Goal: Check status

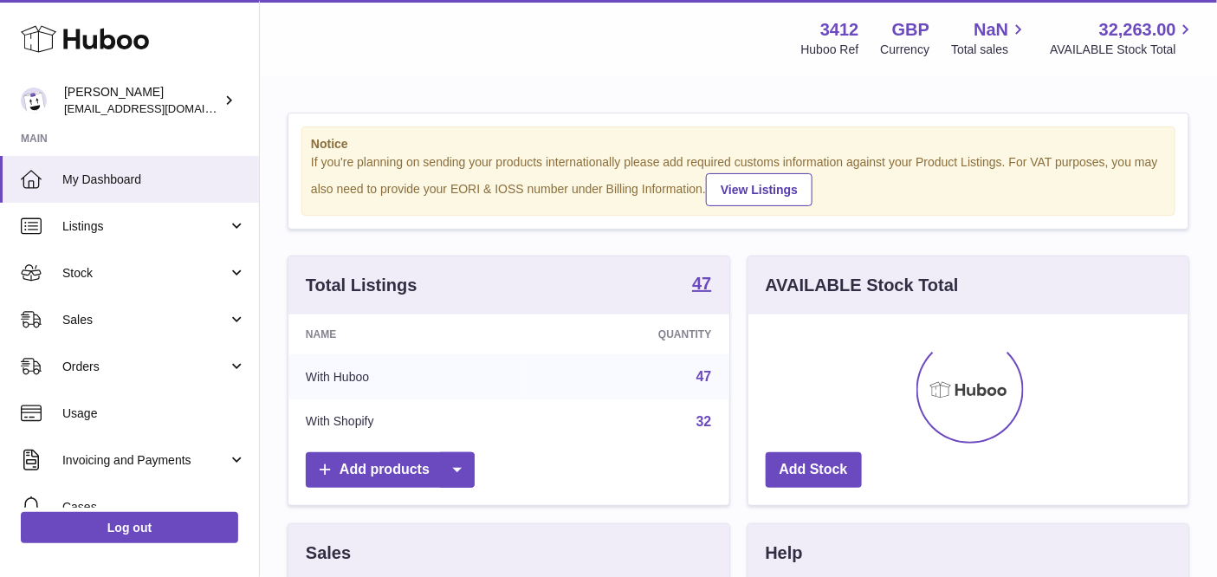
scroll to position [269, 442]
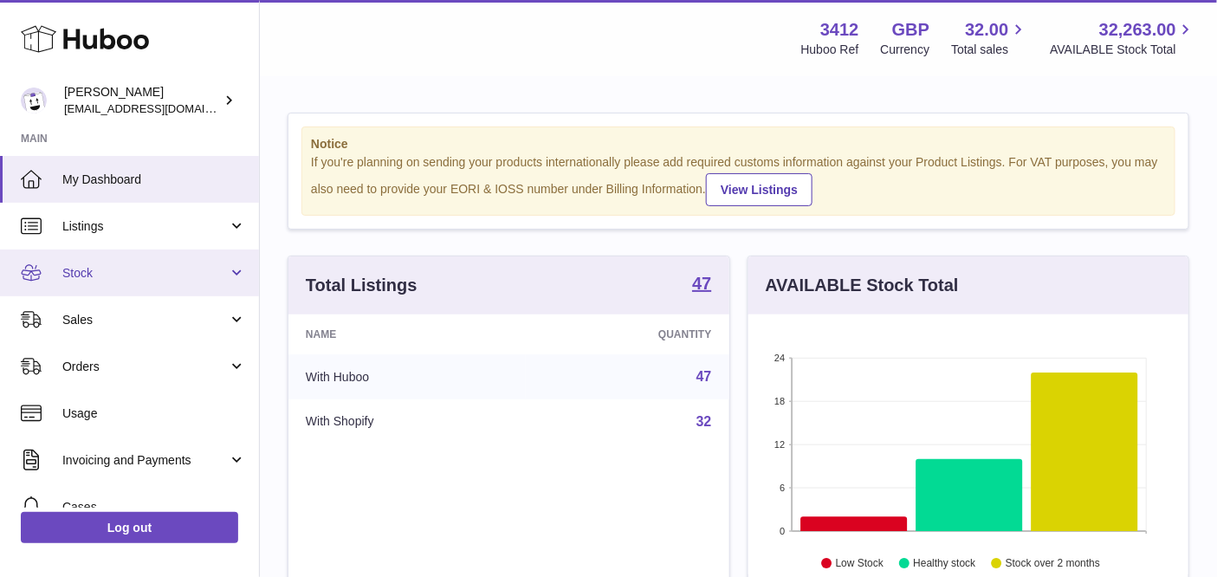
click at [120, 275] on span "Stock" at bounding box center [144, 273] width 165 height 16
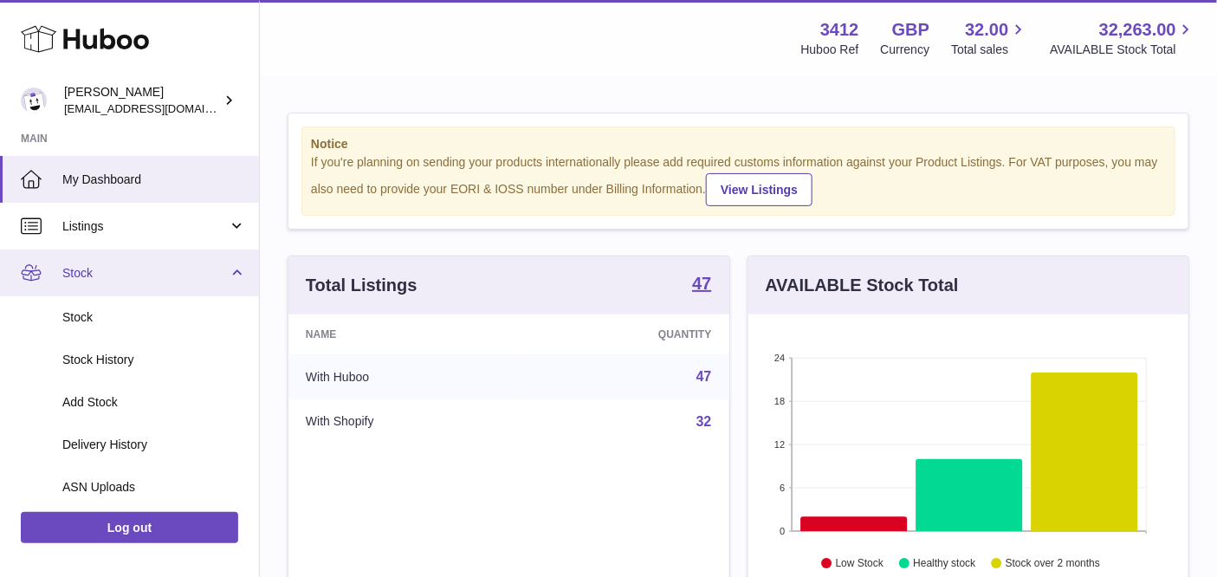
click at [126, 274] on span "Stock" at bounding box center [144, 273] width 165 height 16
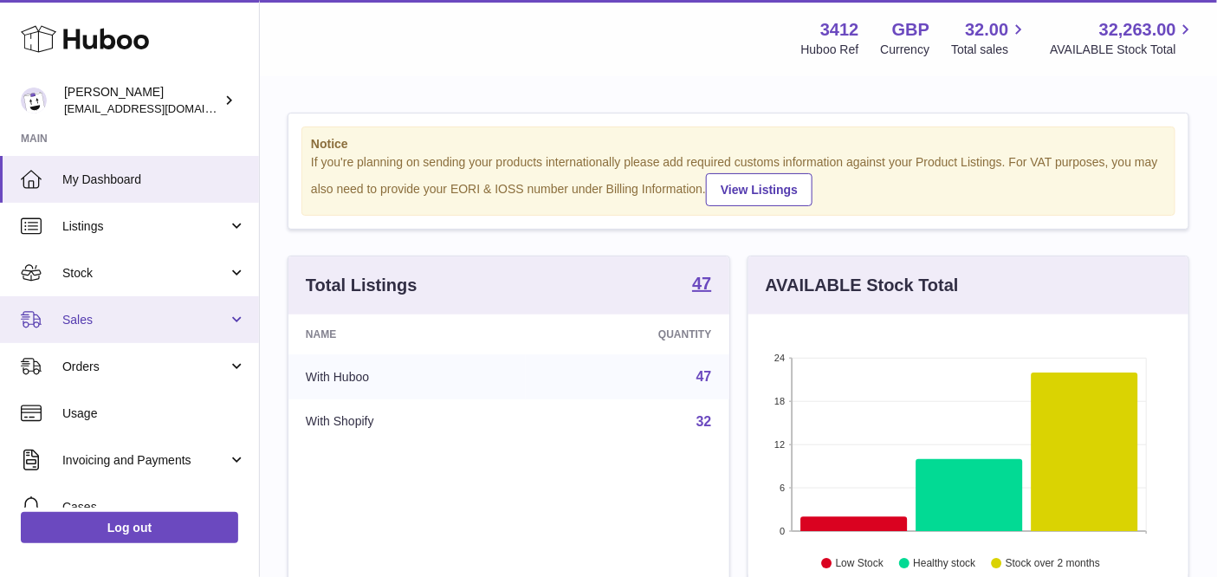
click at [119, 326] on span "Sales" at bounding box center [144, 320] width 165 height 16
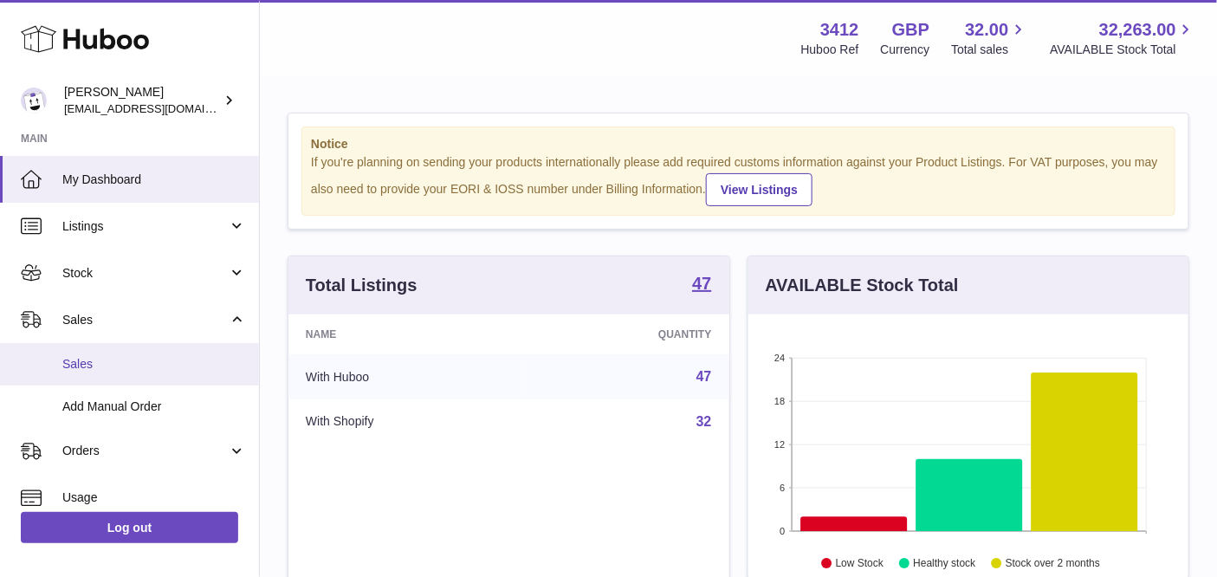
click at [126, 360] on span "Sales" at bounding box center [154, 364] width 184 height 16
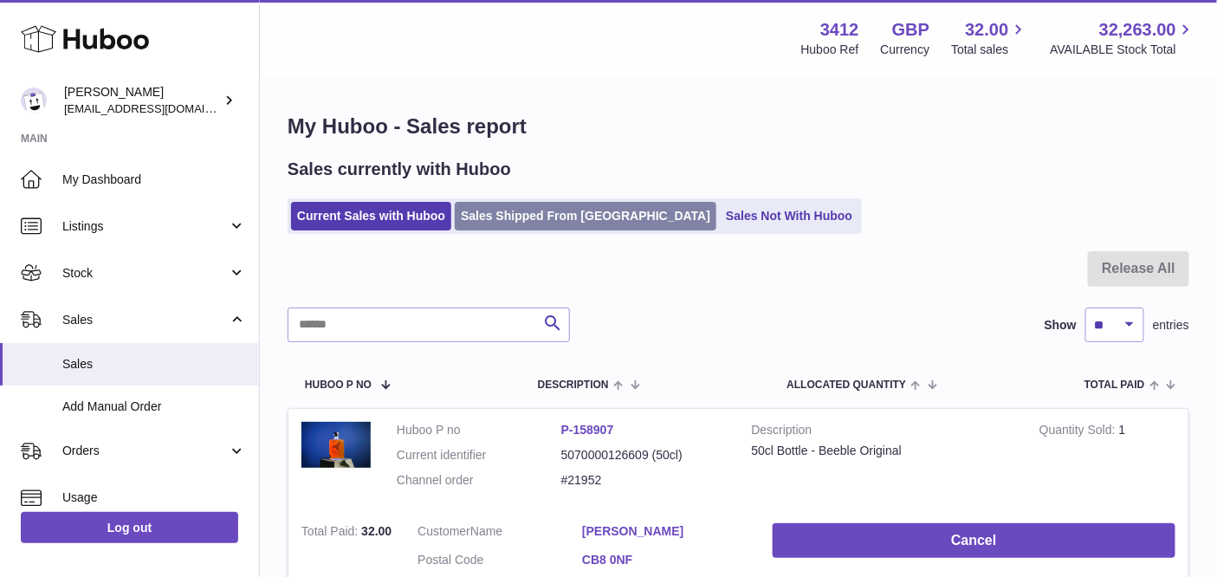
click at [578, 222] on link "Sales Shipped From [GEOGRAPHIC_DATA]" at bounding box center [586, 216] width 262 height 29
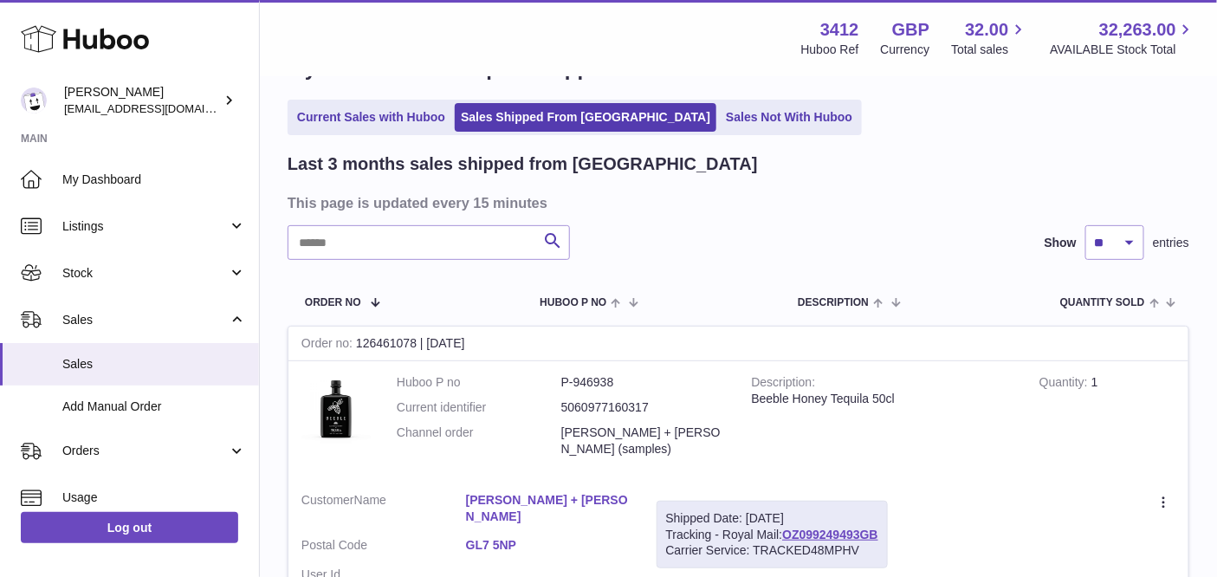
scroll to position [172, 0]
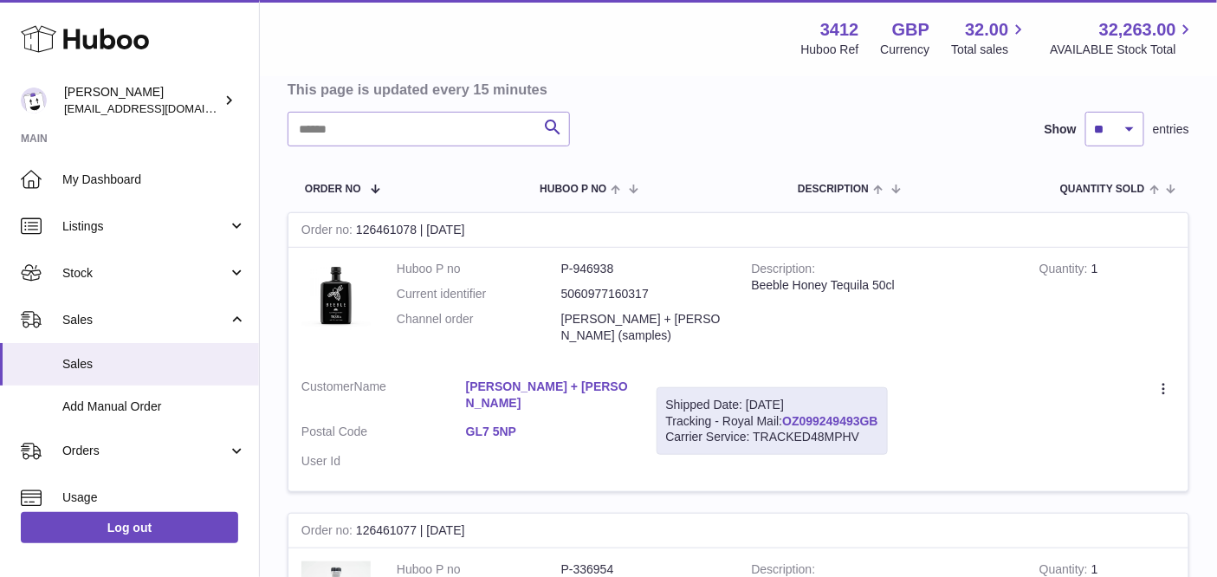
drag, startPoint x: 882, startPoint y: 405, endPoint x: 788, endPoint y: 404, distance: 94.4
click at [788, 404] on div "Shipped Date: [DATE] Tracking - Royal Mail: OZ099249493GB Carrier Service: TRAC…" at bounding box center [772, 421] width 231 height 68
copy link "OZ099249493GB"
